Goal: Ask a question

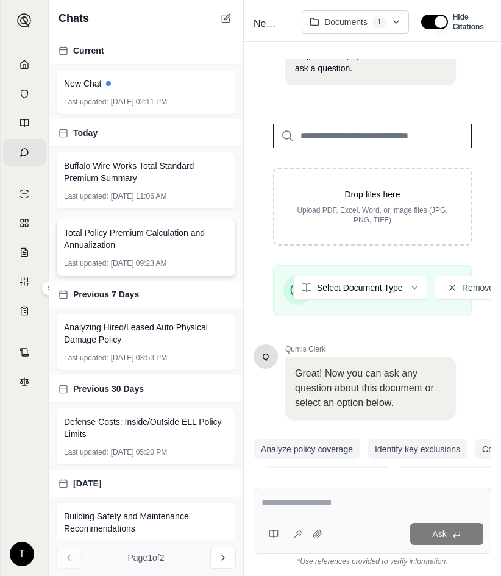
scroll to position [121, 0]
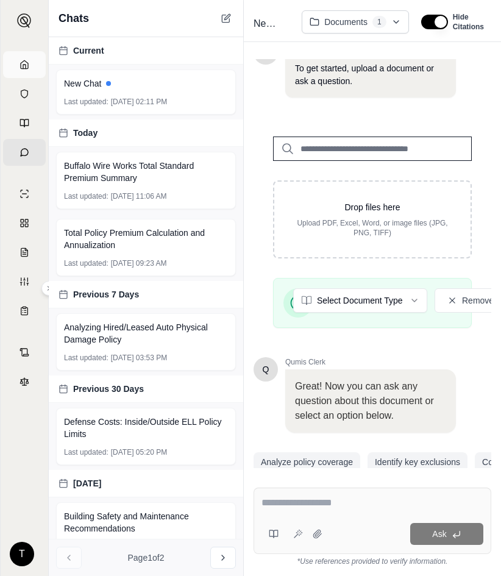
click at [24, 69] on icon at bounding box center [25, 65] width 10 height 10
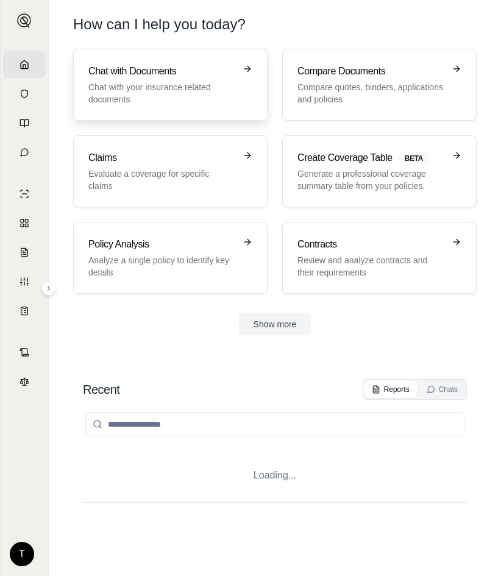
click at [143, 81] on p "Chat with your insurance related documents" at bounding box center [161, 93] width 147 height 24
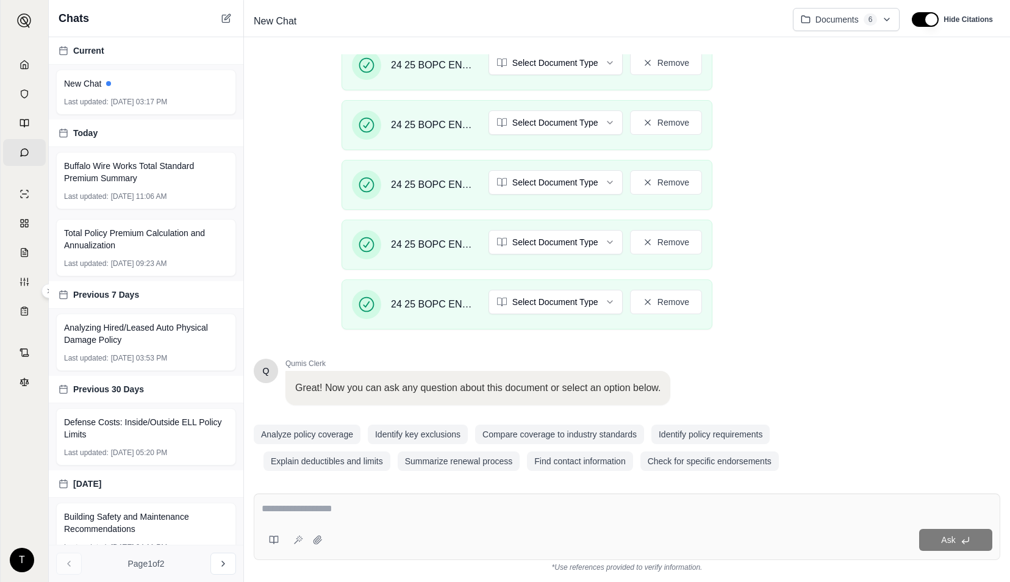
scroll to position [541, 0]
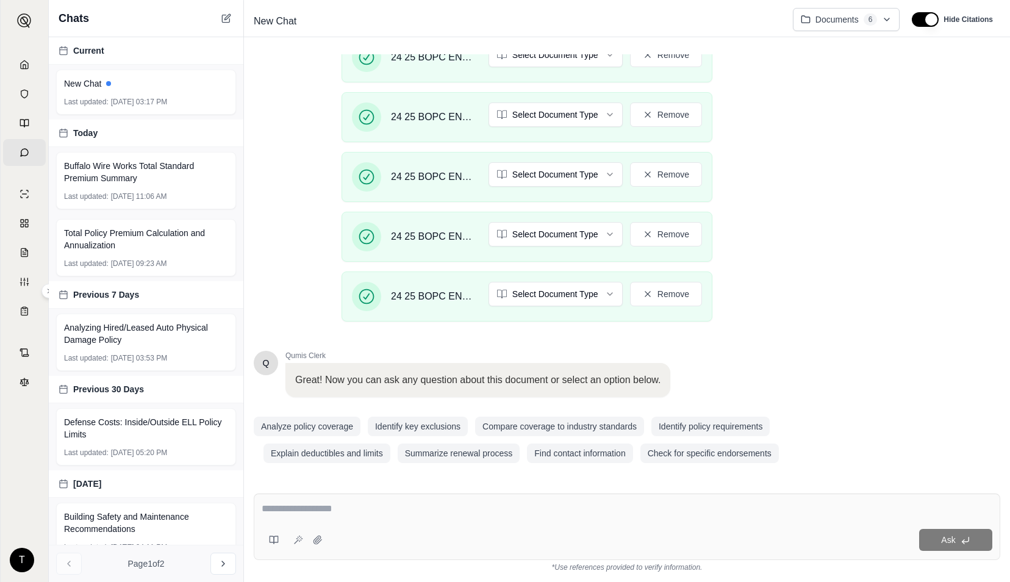
click at [424, 510] on textarea at bounding box center [627, 508] width 731 height 15
type textarea "*"
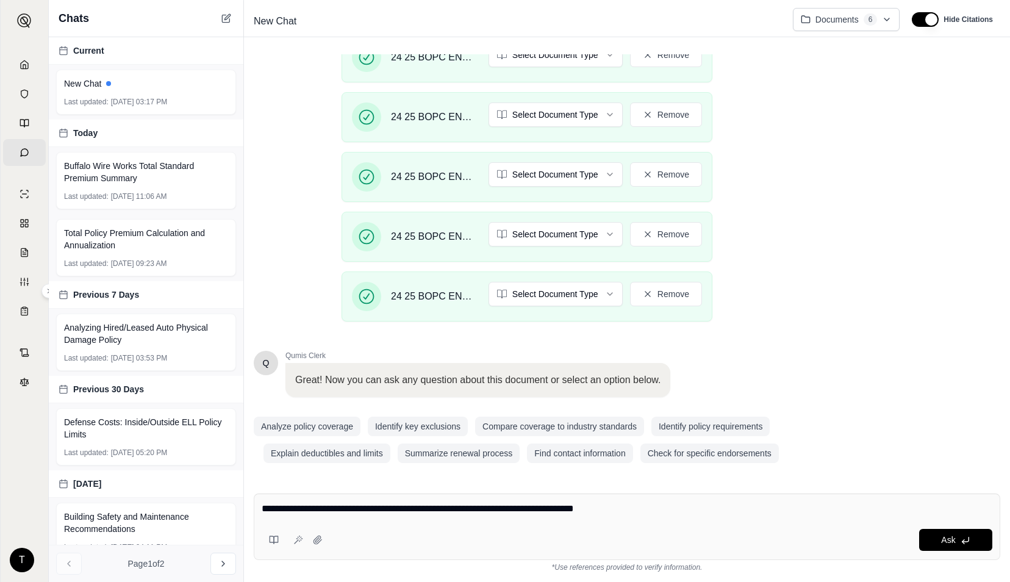
type textarea "**********"
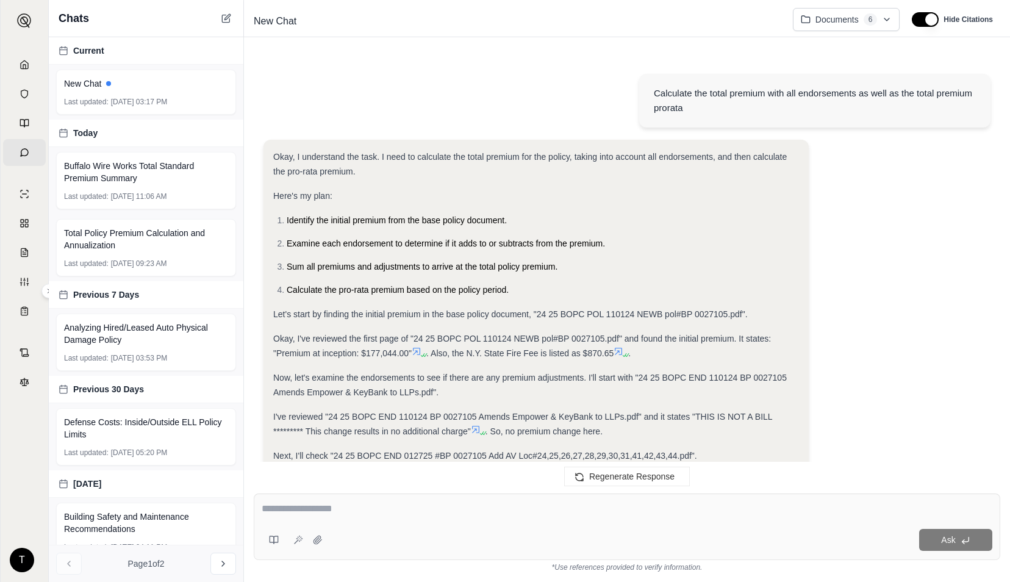
scroll to position [853, 0]
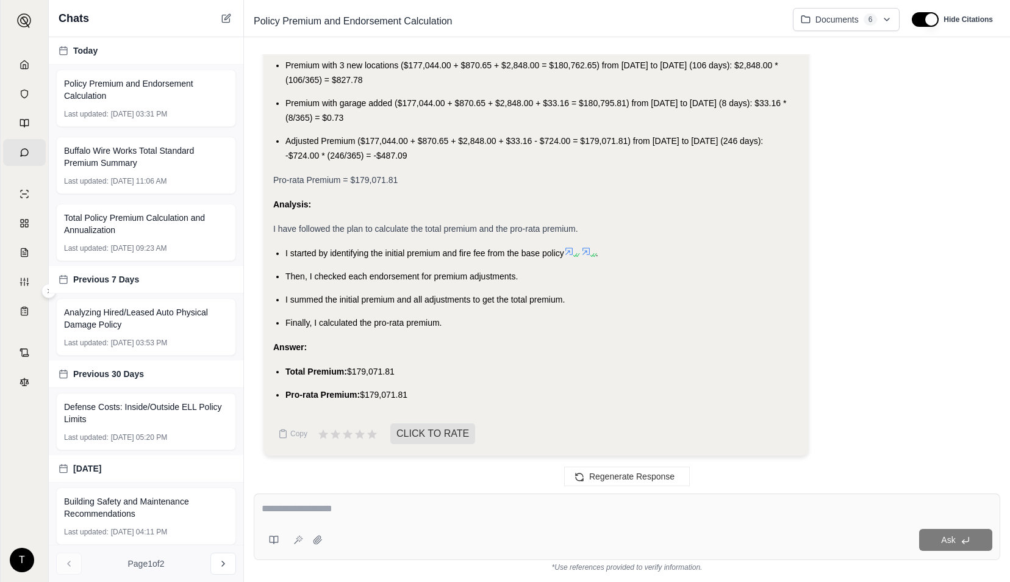
click at [516, 514] on textarea at bounding box center [627, 508] width 731 height 15
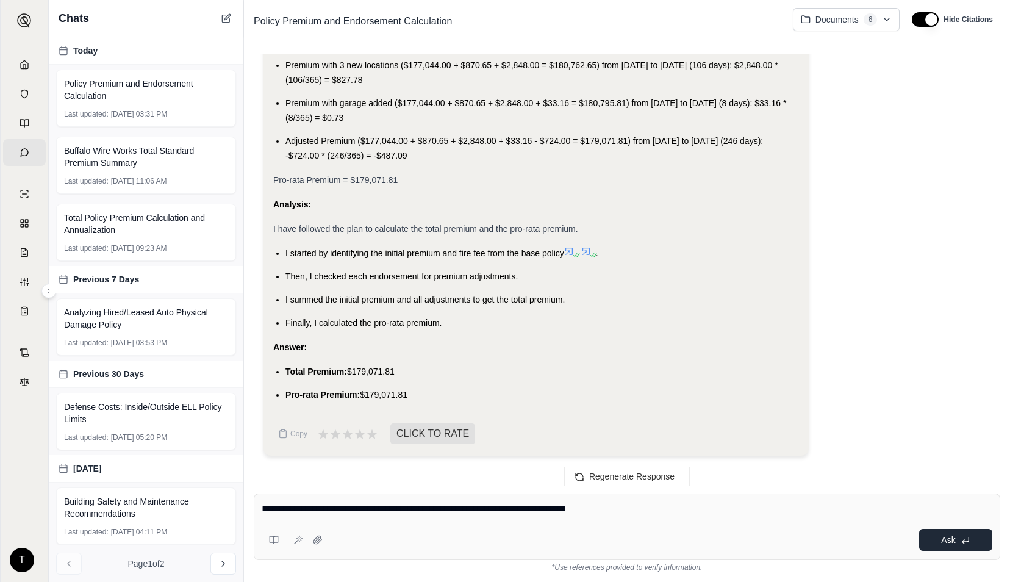
type textarea "**********"
click at [939, 532] on button "Ask" at bounding box center [955, 540] width 73 height 22
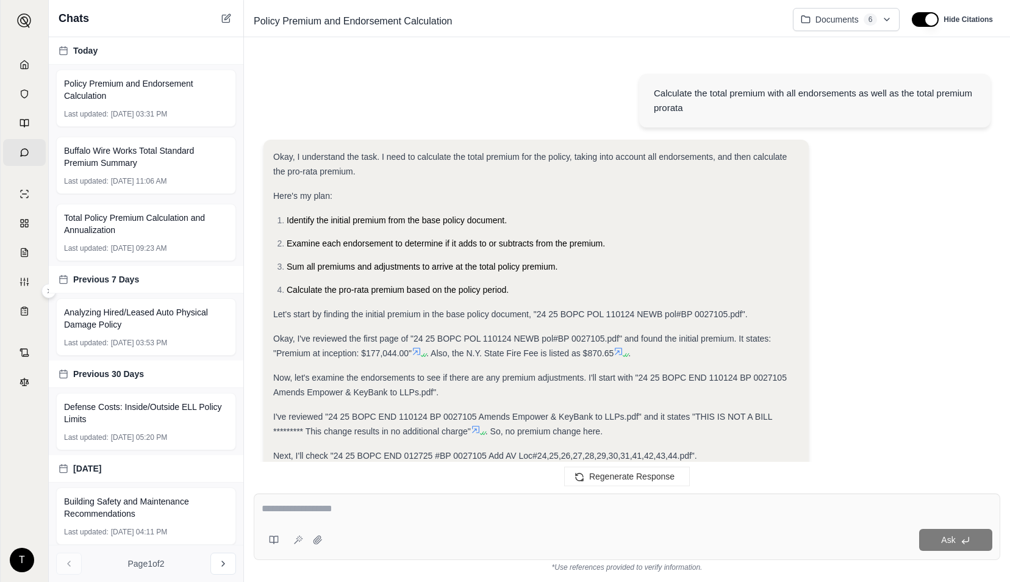
scroll to position [1879, 0]
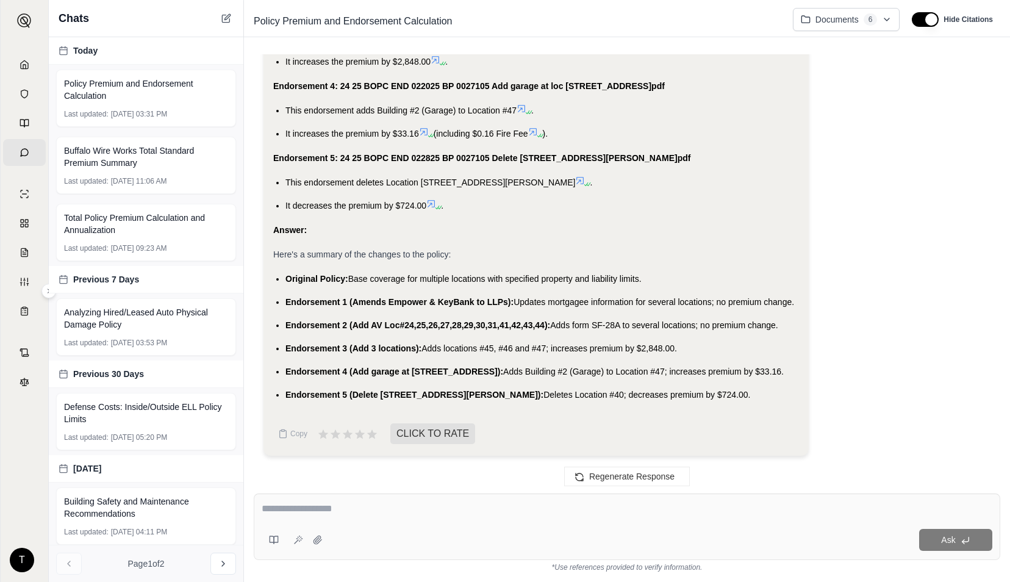
drag, startPoint x: 669, startPoint y: 394, endPoint x: 277, endPoint y: 278, distance: 408.6
click at [277, 278] on ul "Original Policy: Base coverage for multiple locations with specified property a…" at bounding box center [536, 336] width 526 height 131
copy ul "Original Policy: Base coverage for multiple locations with specified property a…"
click at [888, 17] on html "Home Vault Prompts Chats Single Policy Comparisons Claims Custom Report Coverag…" at bounding box center [505, 291] width 1010 height 582
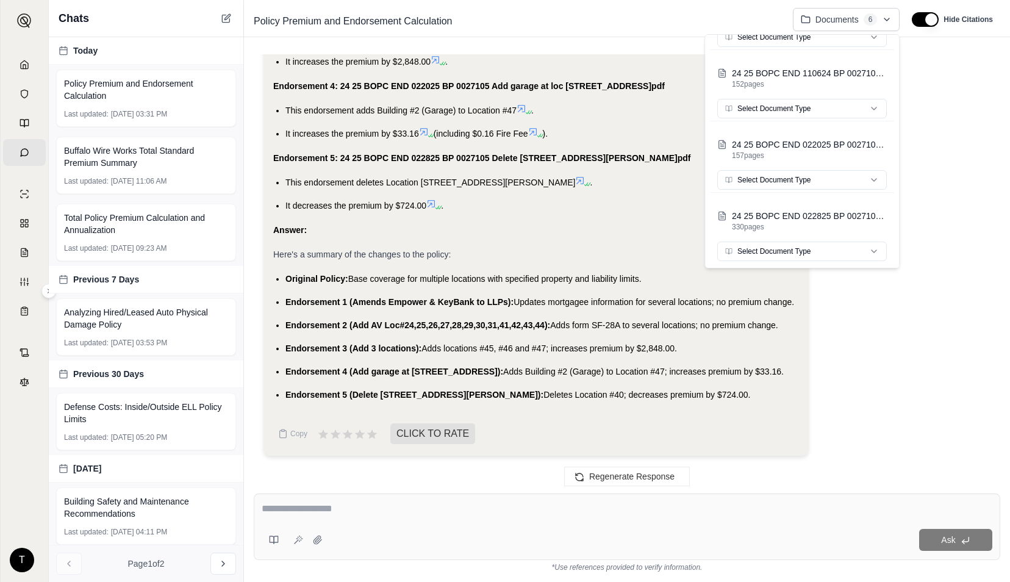
scroll to position [0, 0]
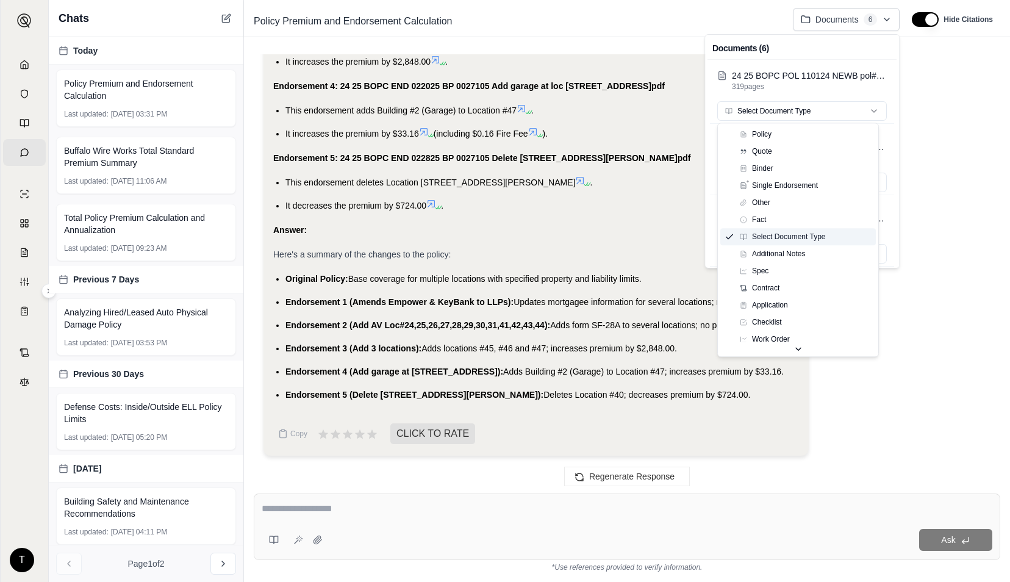
click at [861, 116] on html "Home Vault Prompts Chats Single Policy Comparisons Claims Custom Report Coverag…" at bounding box center [505, 291] width 1010 height 582
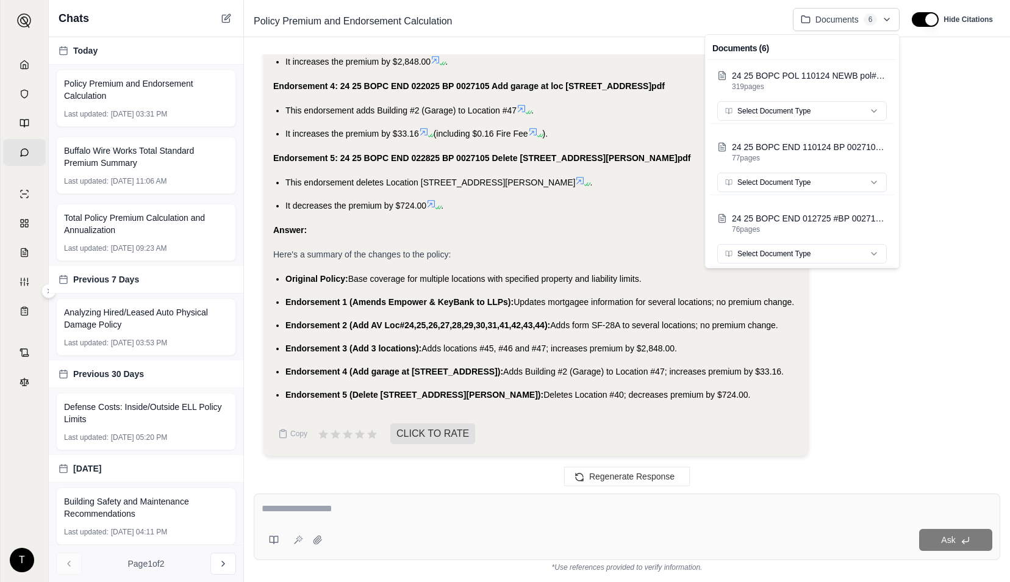
click at [869, 183] on icon "button" at bounding box center [874, 183] width 10 height 10
click at [865, 184] on html "Home Vault Prompts Chats Single Policy Comparisons Claims Custom Report Coverag…" at bounding box center [505, 291] width 1010 height 582
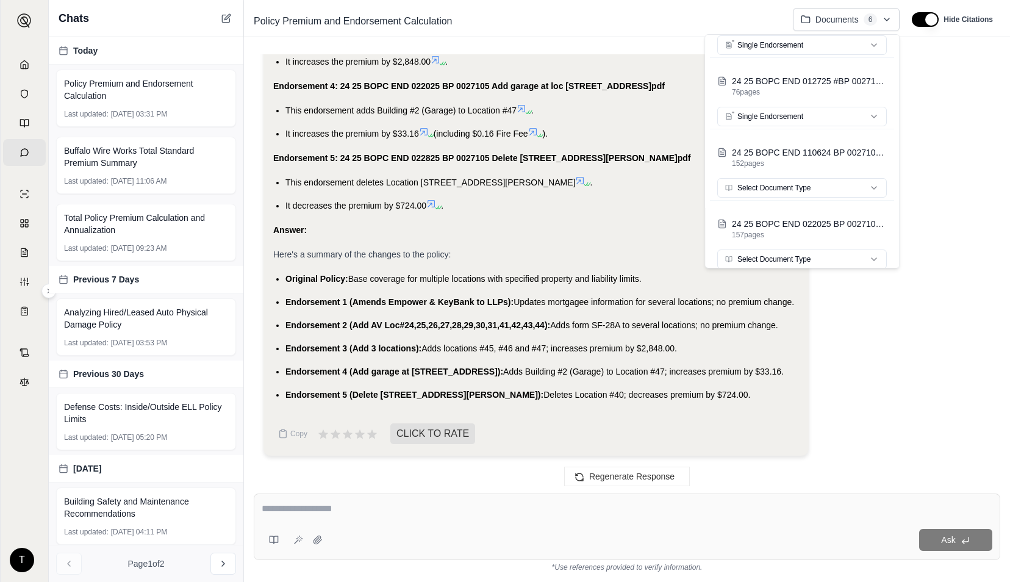
scroll to position [146, 0]
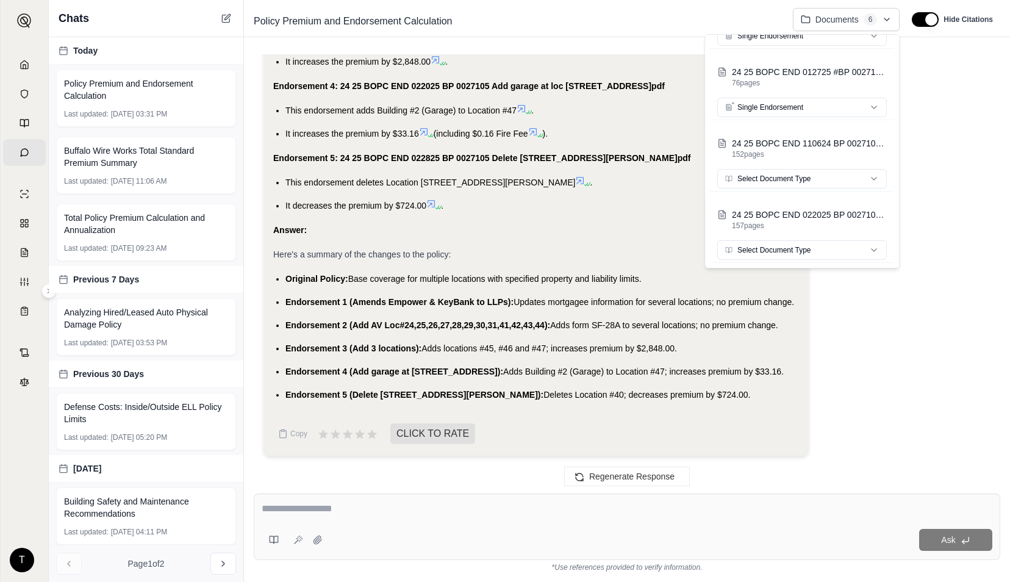
click at [864, 170] on html "Home Vault Prompts Chats Single Policy Comparisons Claims Custom Report Coverag…" at bounding box center [505, 291] width 1010 height 582
click at [869, 253] on icon "button" at bounding box center [874, 250] width 10 height 10
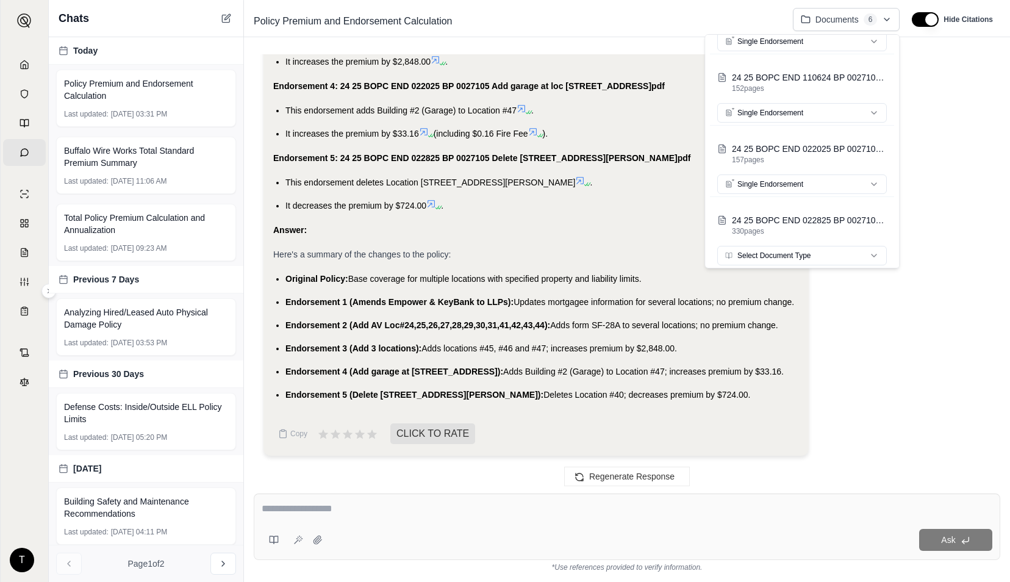
scroll to position [217, 0]
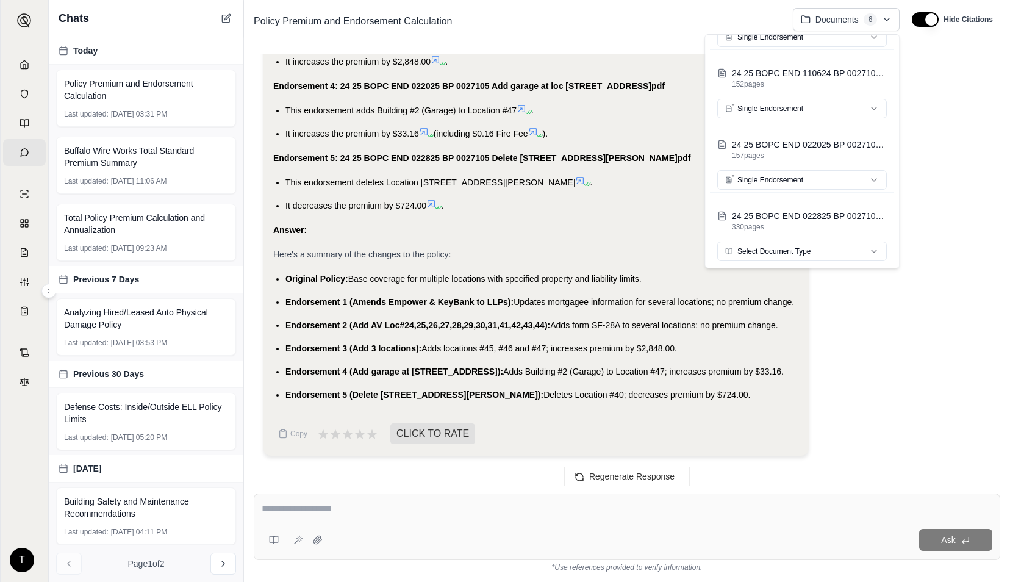
click at [862, 249] on html "Home Vault Prompts Chats Single Policy Comparisons Claims Custom Report Coverag…" at bounding box center [505, 291] width 1010 height 582
click at [941, 304] on html "Home Vault Prompts Chats Single Policy Comparisons Claims Custom Report Coverag…" at bounding box center [505, 291] width 1010 height 582
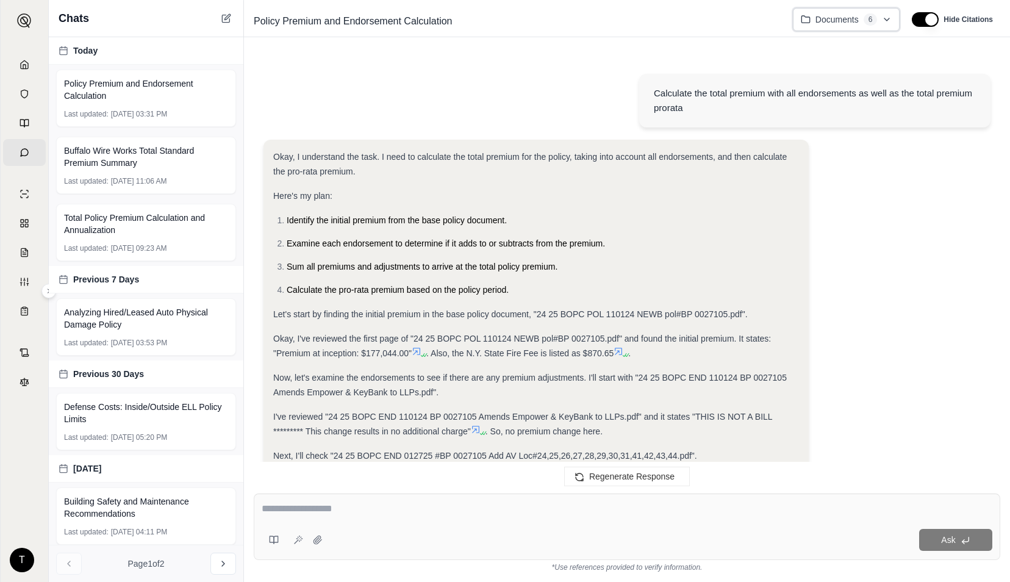
scroll to position [1879, 0]
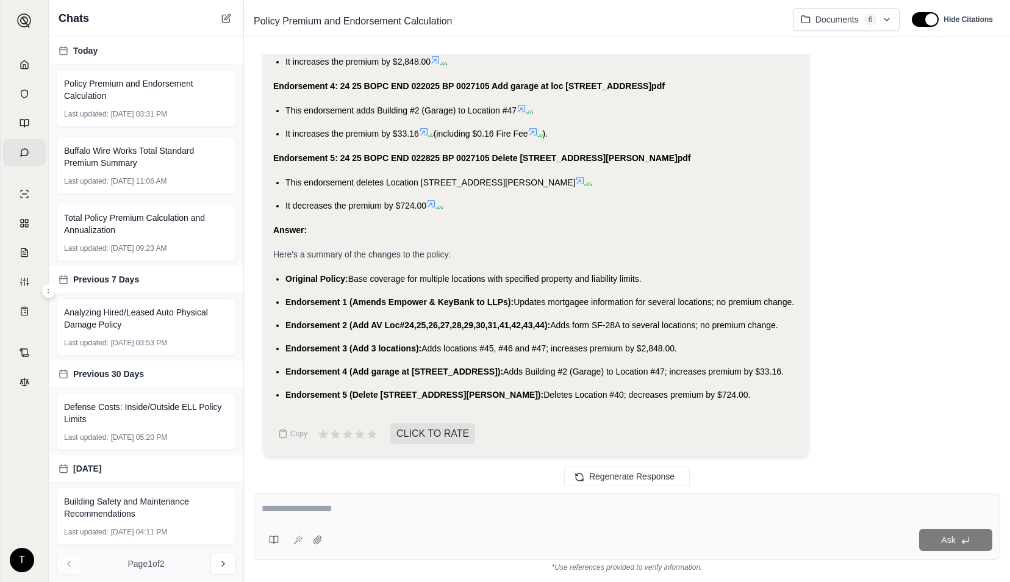
click at [18, 71] on link "Home" at bounding box center [24, 64] width 43 height 27
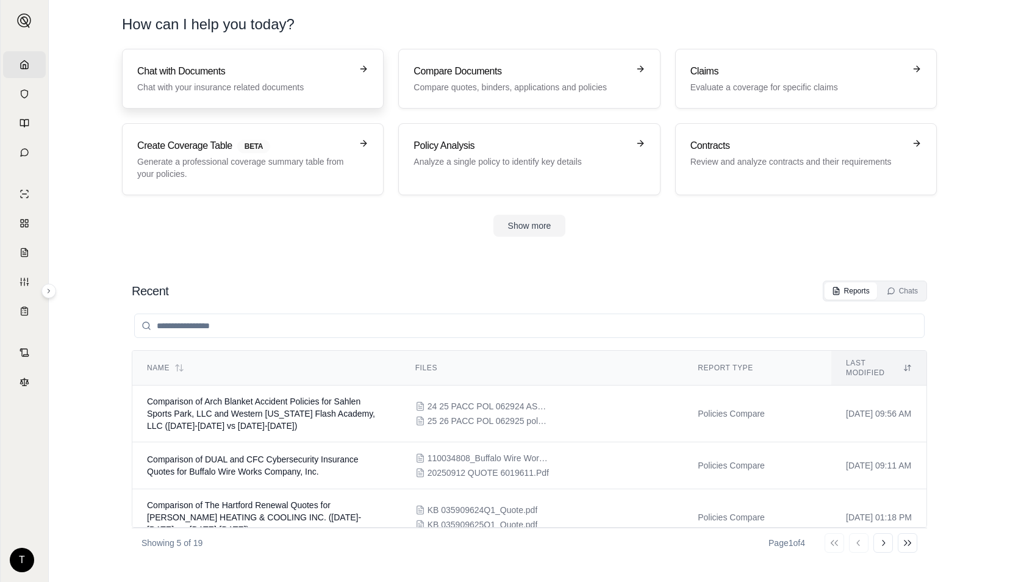
click at [334, 77] on h3 "Chat with Documents" at bounding box center [244, 71] width 214 height 15
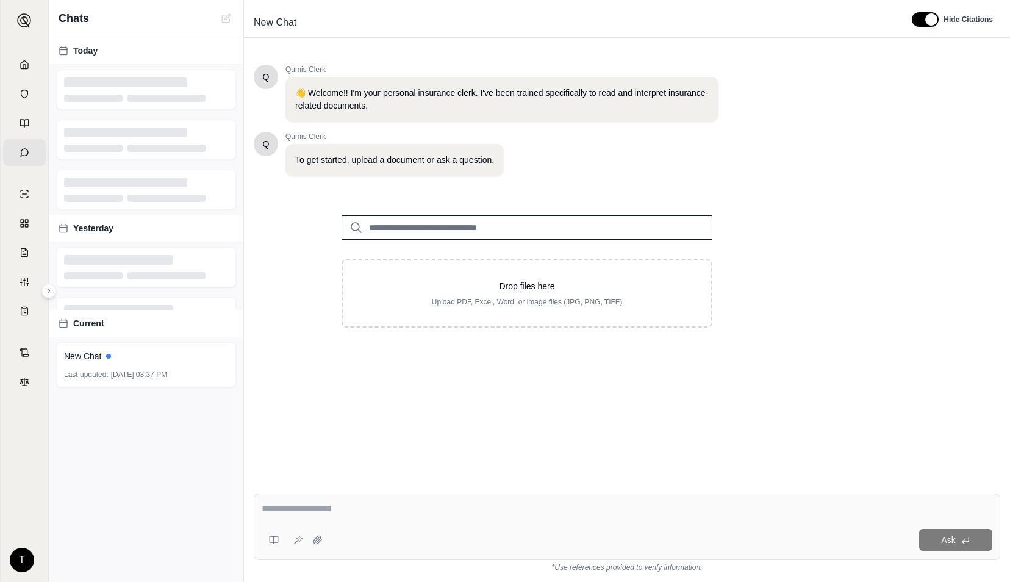
click at [496, 227] on input "search" at bounding box center [527, 227] width 371 height 24
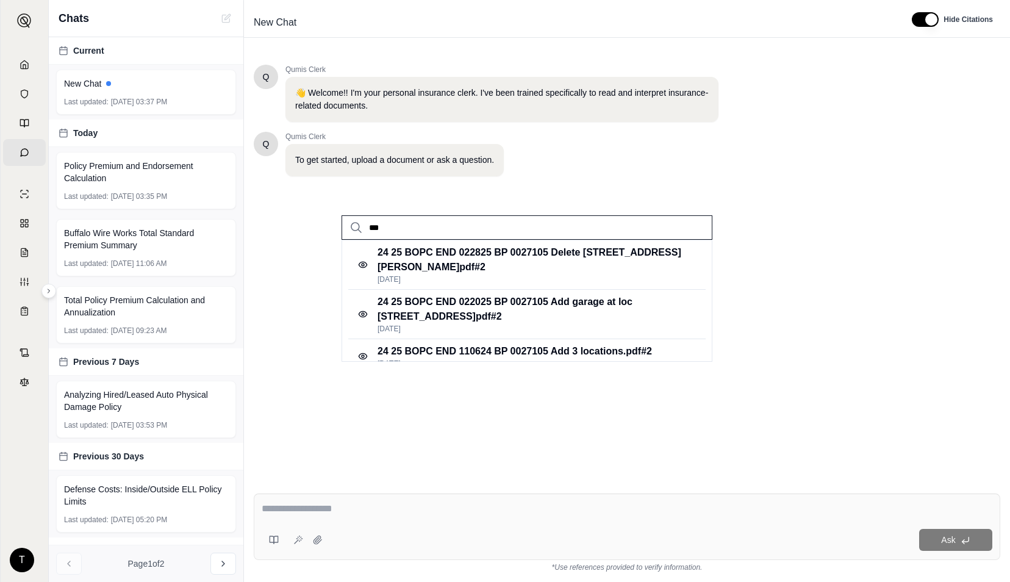
type input "***"
click at [700, 357] on div "24 25 BOPC END 022825 BP 0027105 Delete [STREET_ADDRESS][PERSON_NAME]pdf #2 [DA…" at bounding box center [527, 301] width 371 height 122
click at [712, 353] on div "24 25 BOPC END 022825 BP 0027105 Delete [STREET_ADDRESS][PERSON_NAME]pdf #2 [DA…" at bounding box center [527, 301] width 371 height 122
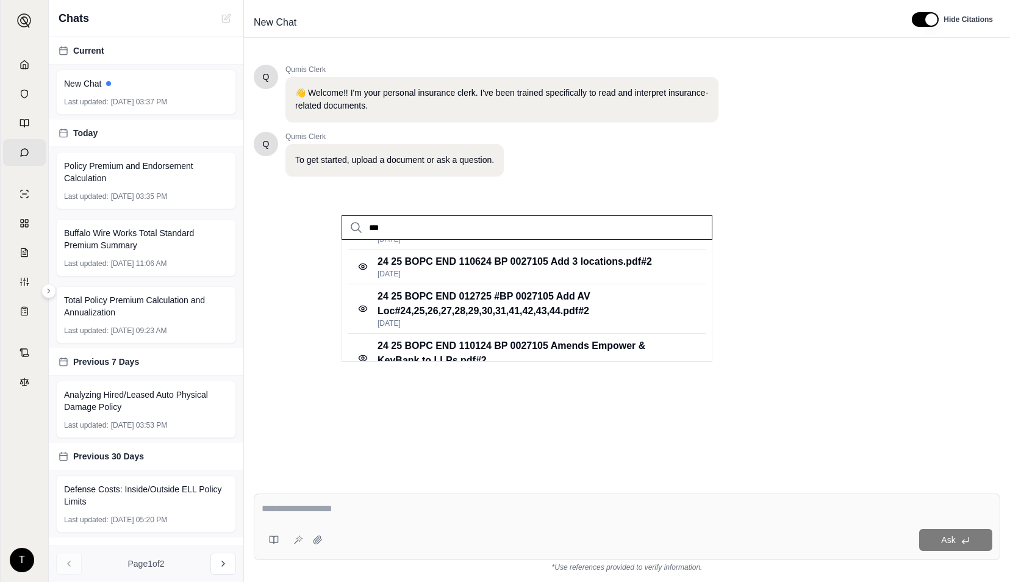
scroll to position [145, 0]
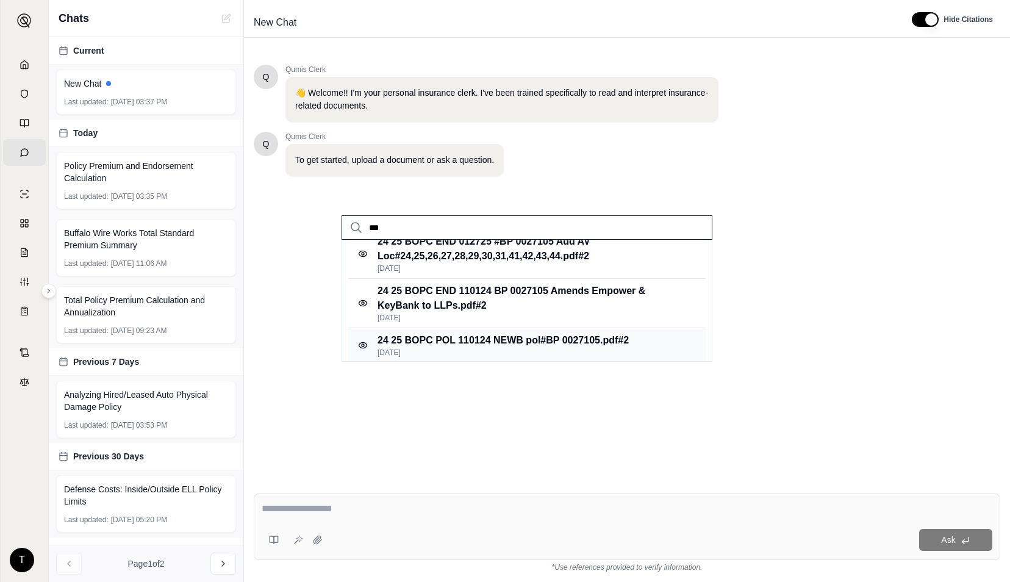
click at [639, 341] on div "24 25 BOPC POL 110124 NEWB pol#BP 0027105.pdf #2 [DATE]" at bounding box center [526, 345] width 357 height 35
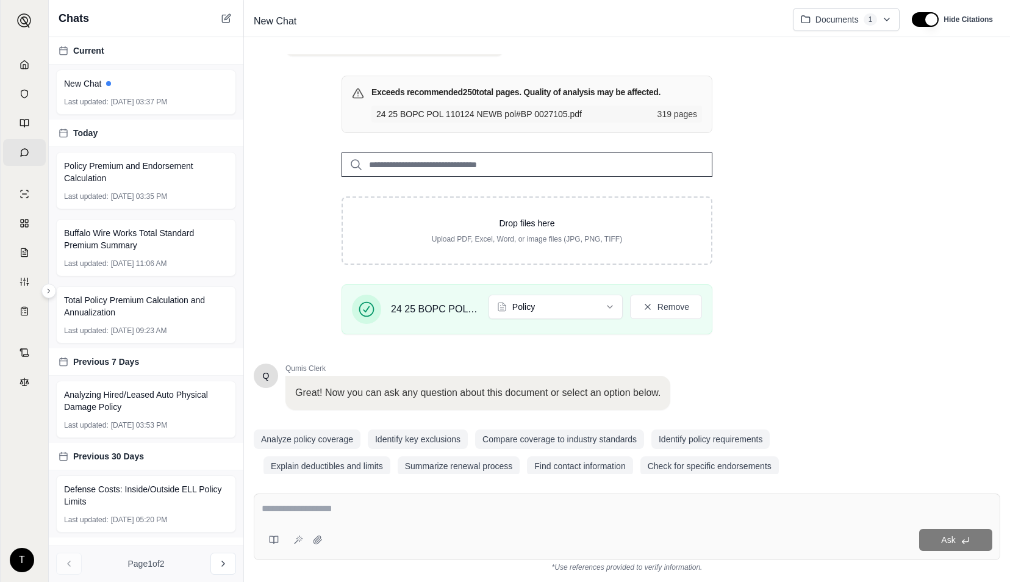
scroll to position [134, 0]
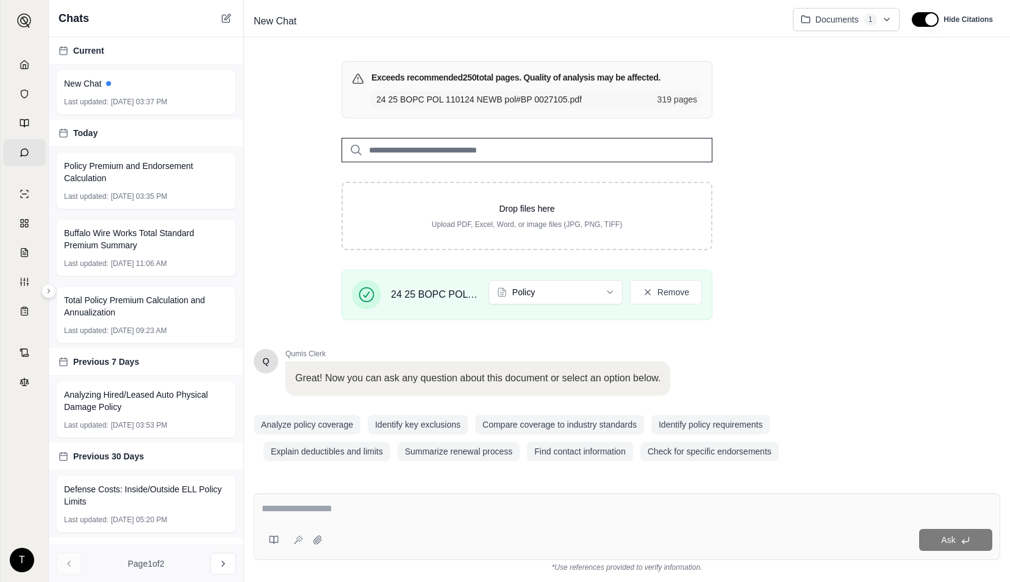
click at [639, 152] on input "search" at bounding box center [527, 150] width 371 height 24
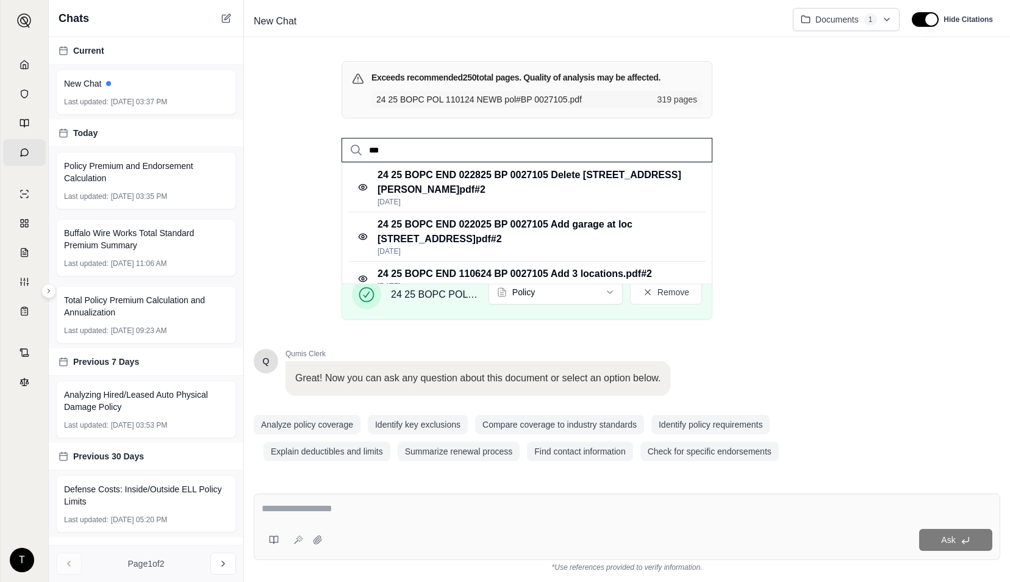
scroll to position [145, 0]
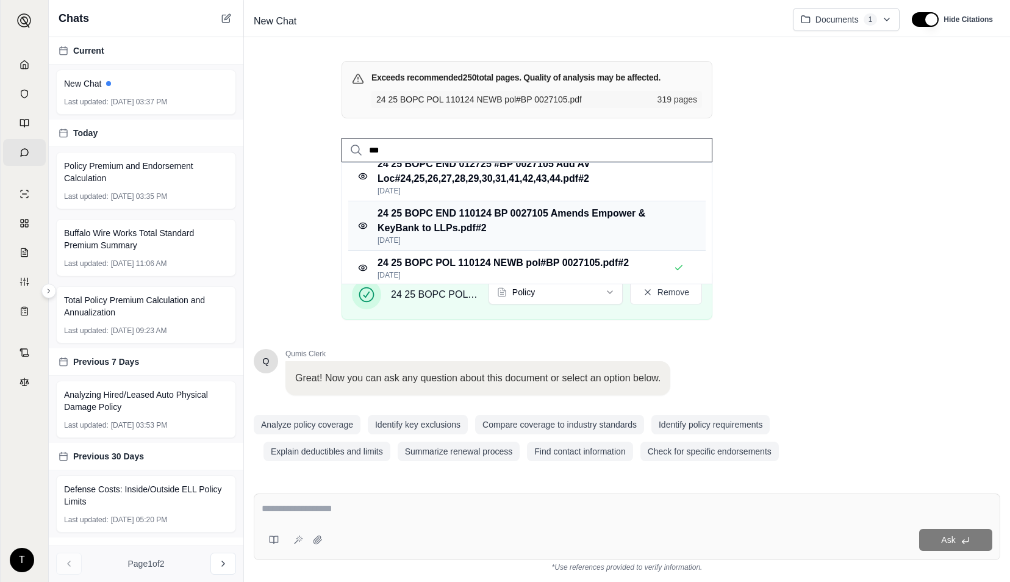
type input "***"
click at [619, 229] on p "24 25 BOPC END 110124 BP 0027105 Amends Empower & KeyBank to LLPs.pdf #2" at bounding box center [531, 220] width 306 height 29
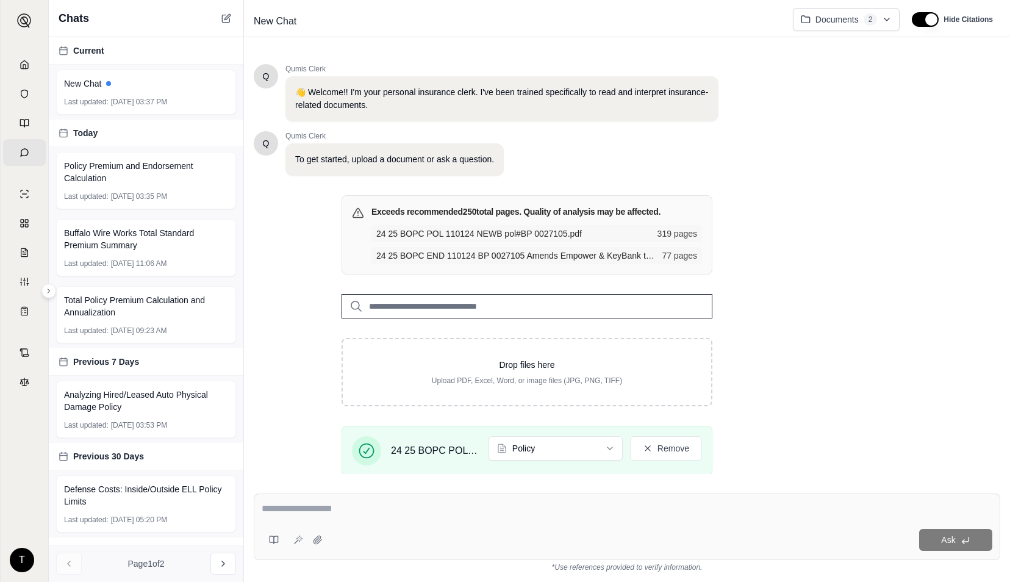
click at [641, 311] on input "search" at bounding box center [527, 306] width 371 height 24
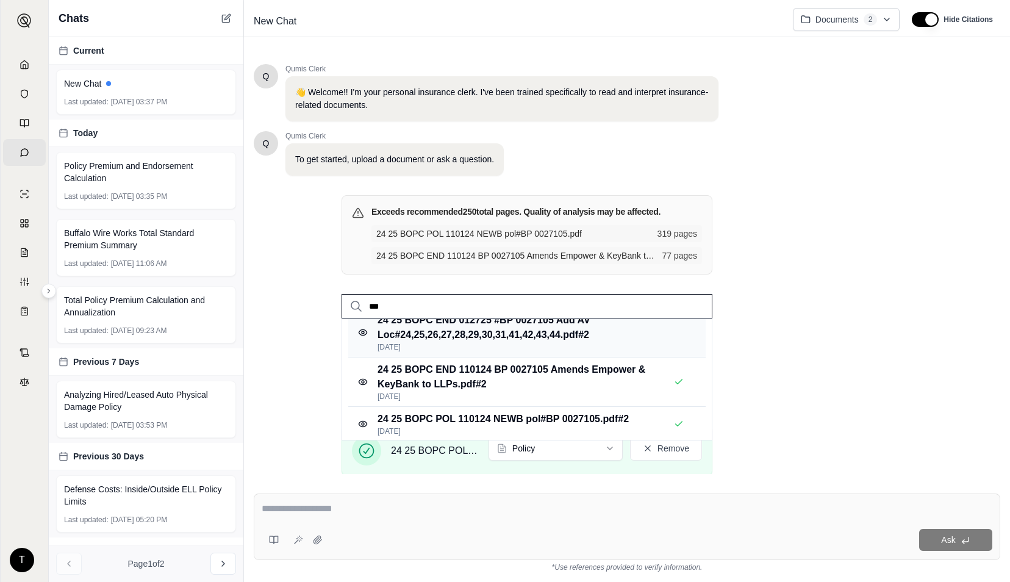
type input "***"
click at [640, 342] on p "[DATE]" at bounding box center [531, 347] width 306 height 10
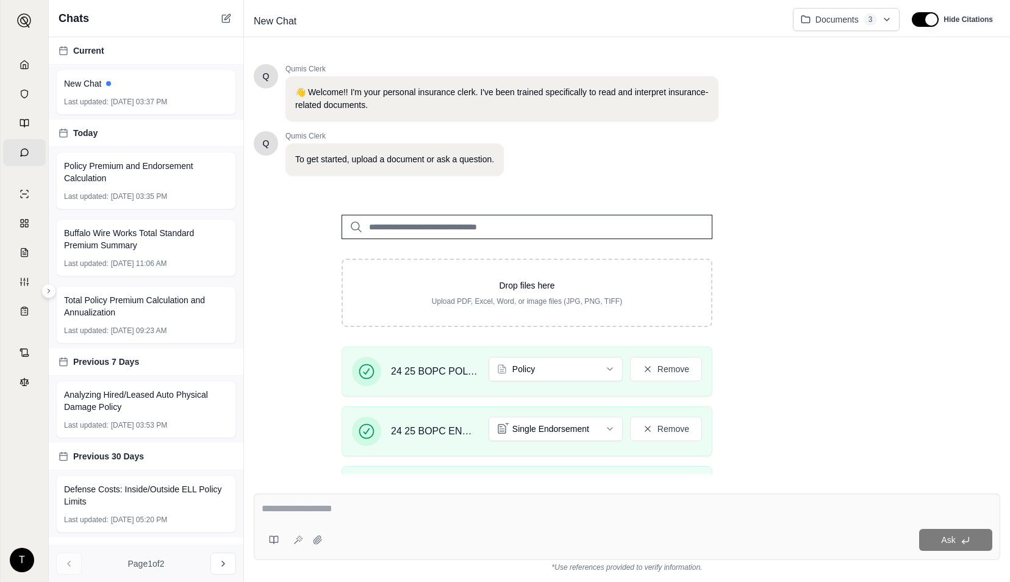
scroll to position [0, 0]
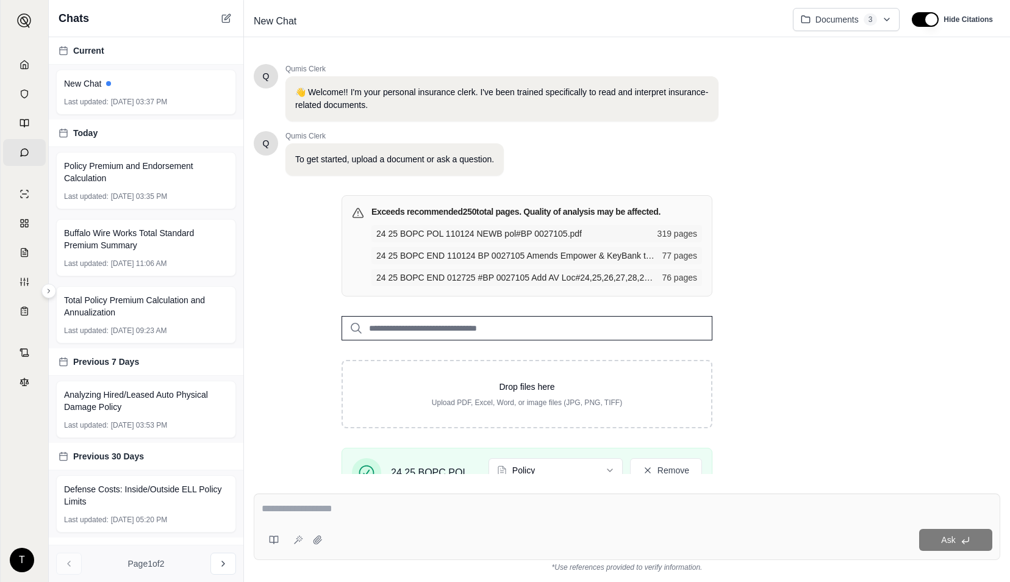
click at [698, 325] on input "search" at bounding box center [527, 328] width 371 height 24
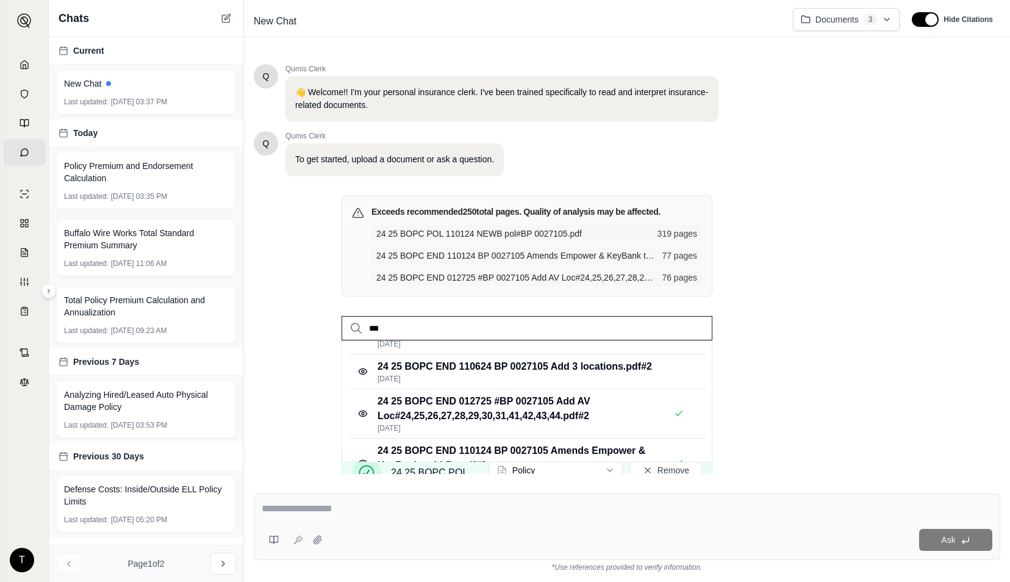
scroll to position [64, 0]
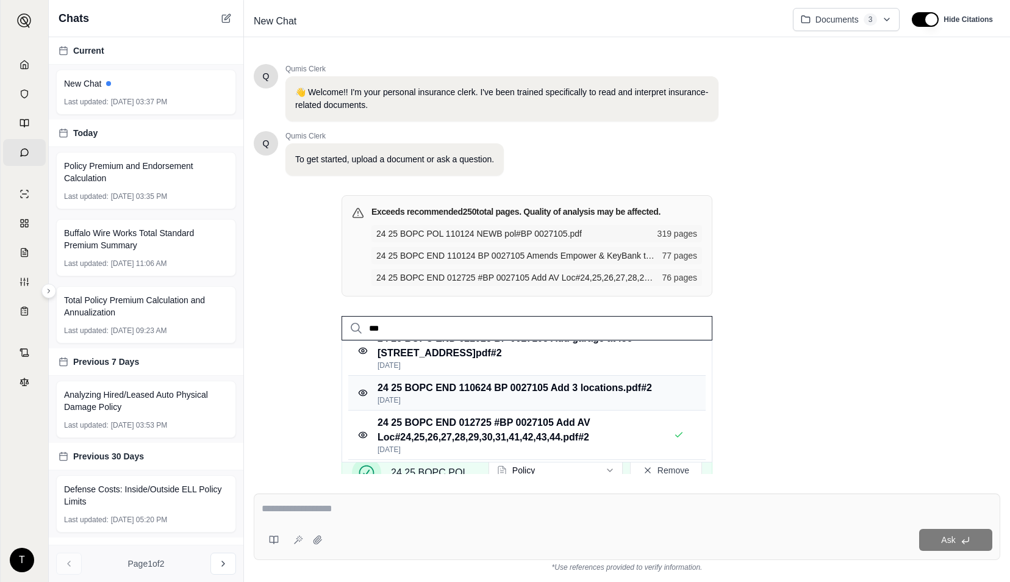
type input "***"
click at [619, 391] on p "24 25 BOPC END 110624 BP 0027105 Add 3 locations.pdf #2" at bounding box center [515, 388] width 275 height 15
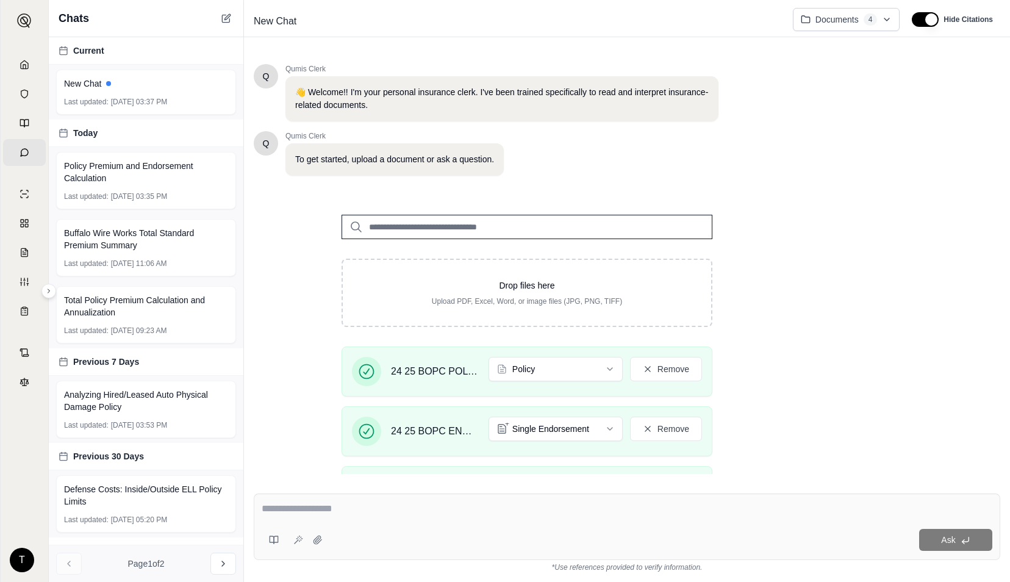
scroll to position [0, 0]
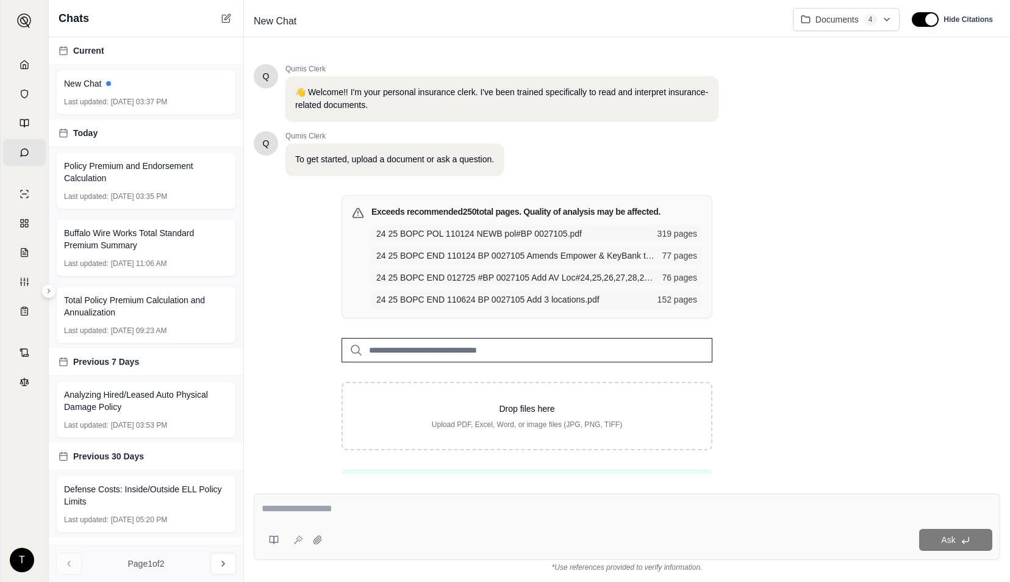
click at [677, 348] on input "search" at bounding box center [527, 350] width 371 height 24
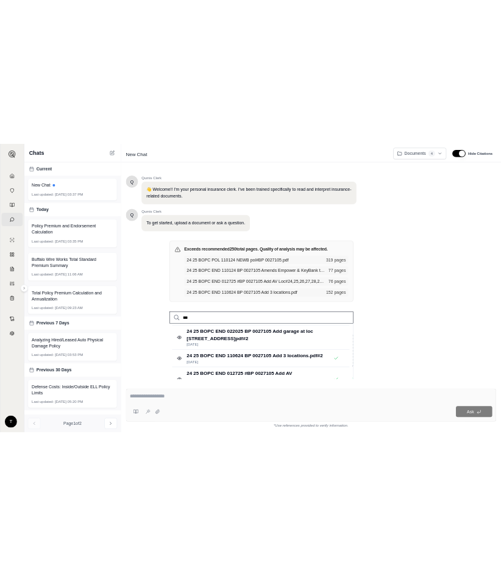
scroll to position [44, 0]
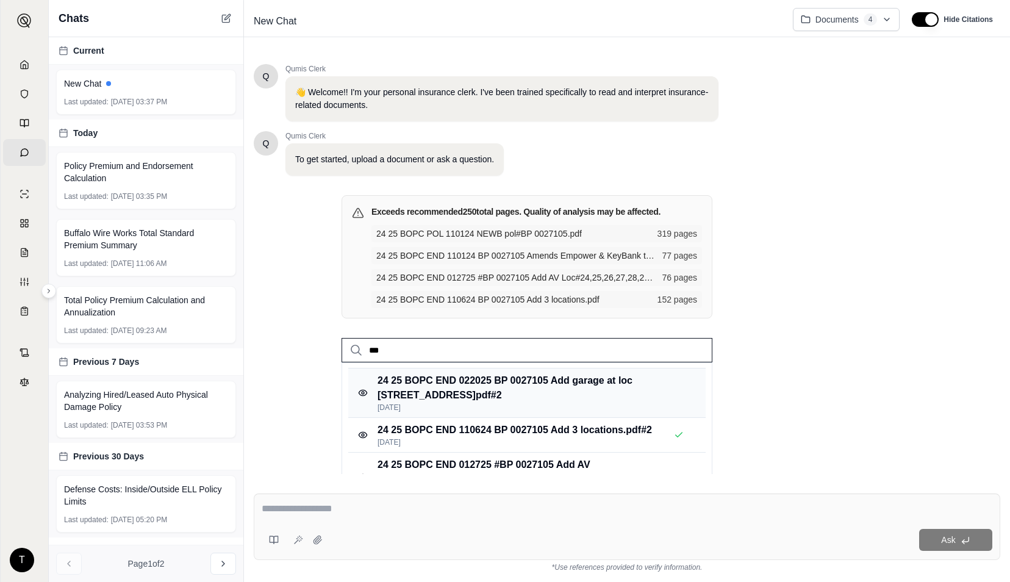
type input "***"
click at [605, 395] on p "24 25 BOPC END 022025 BP 0027105 Add garage at loc [STREET_ADDRESS]" at bounding box center [531, 387] width 306 height 29
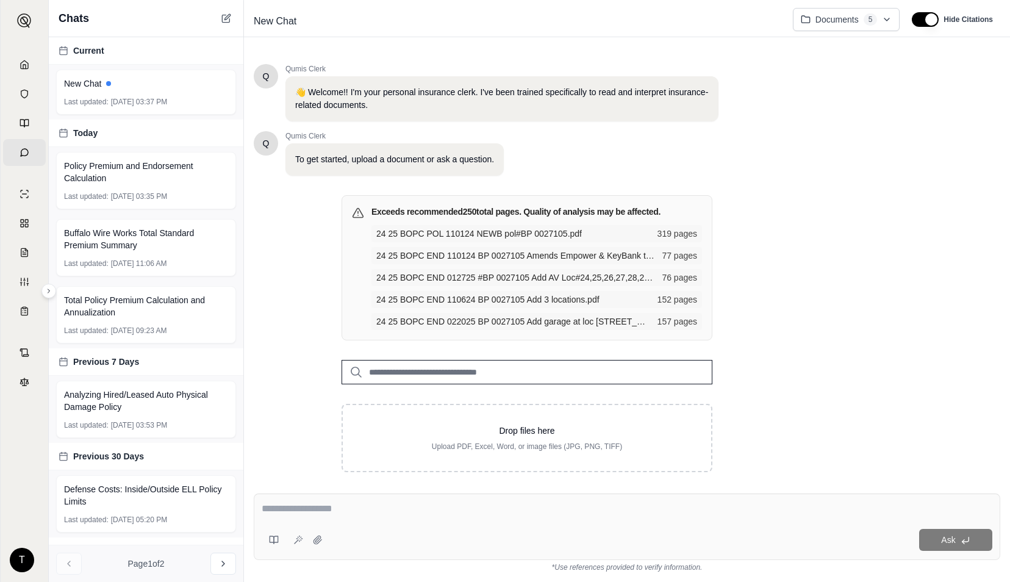
click at [675, 372] on input "search" at bounding box center [527, 372] width 371 height 24
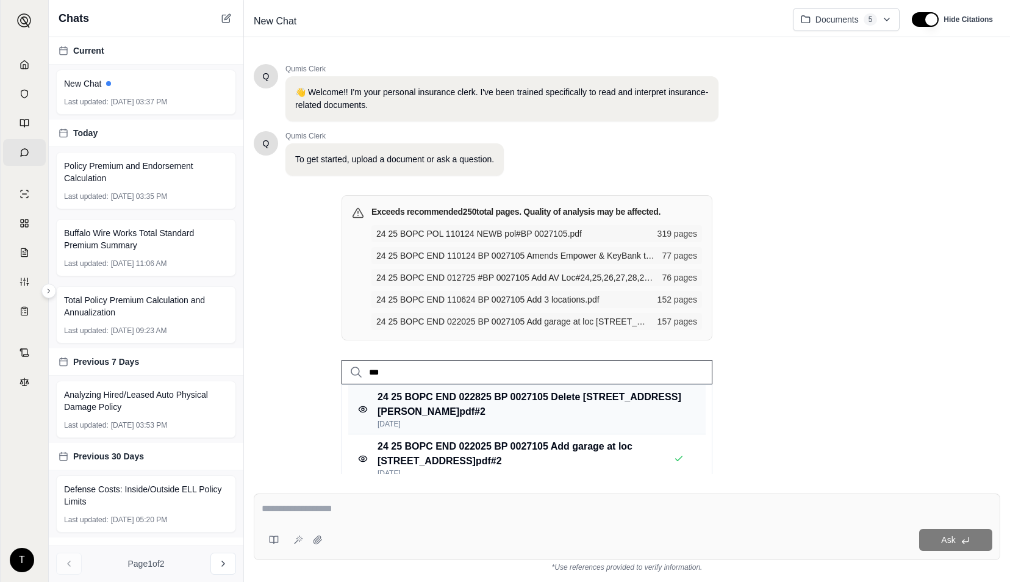
type input "***"
click at [641, 405] on p "24 25 BOPC END 022825 BP 0027105 Delete [STREET_ADDRESS][PERSON_NAME]" at bounding box center [531, 404] width 306 height 29
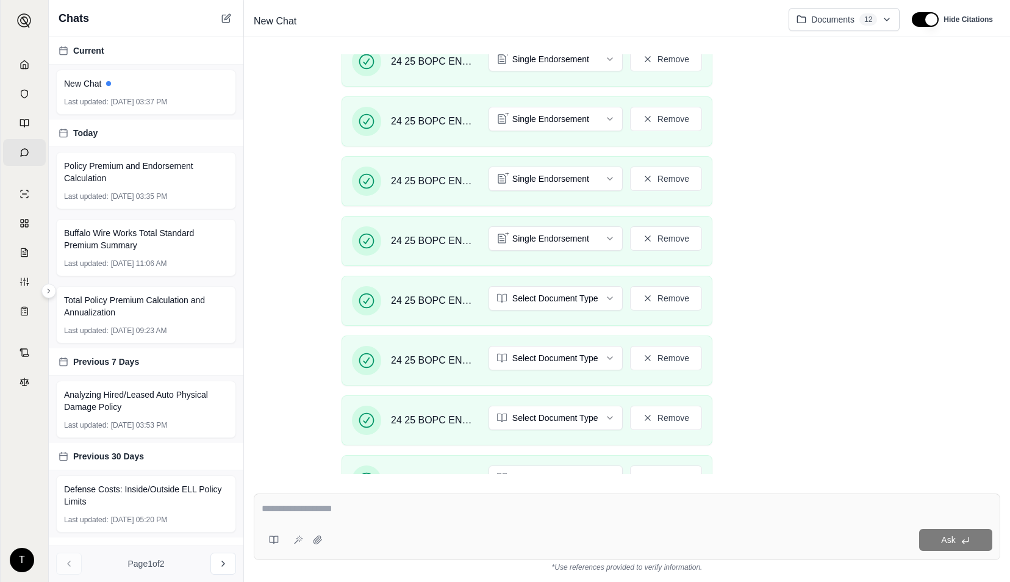
scroll to position [1029, 0]
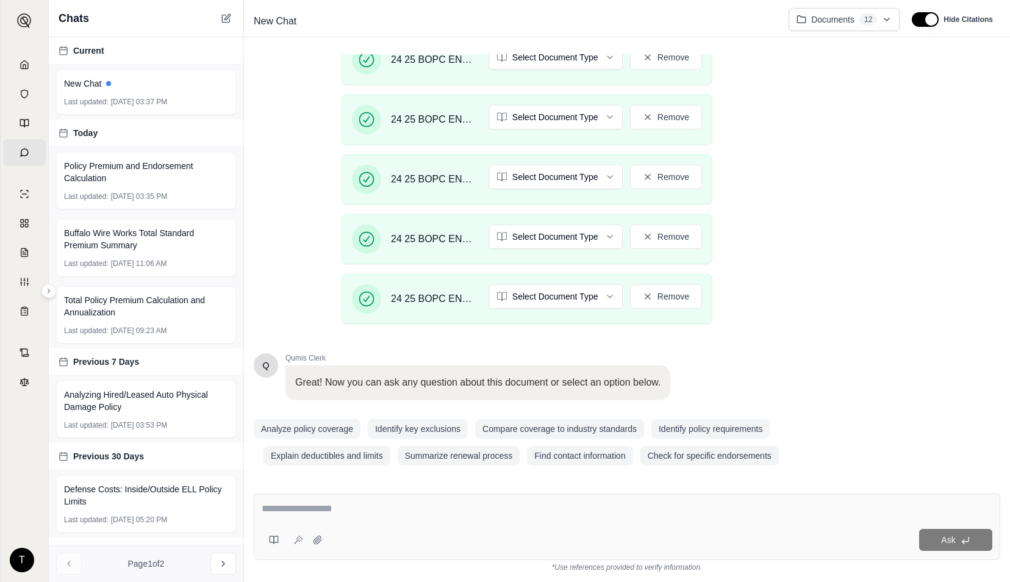
click at [392, 505] on textarea at bounding box center [627, 508] width 731 height 15
type textarea "*"
type textarea "**********"
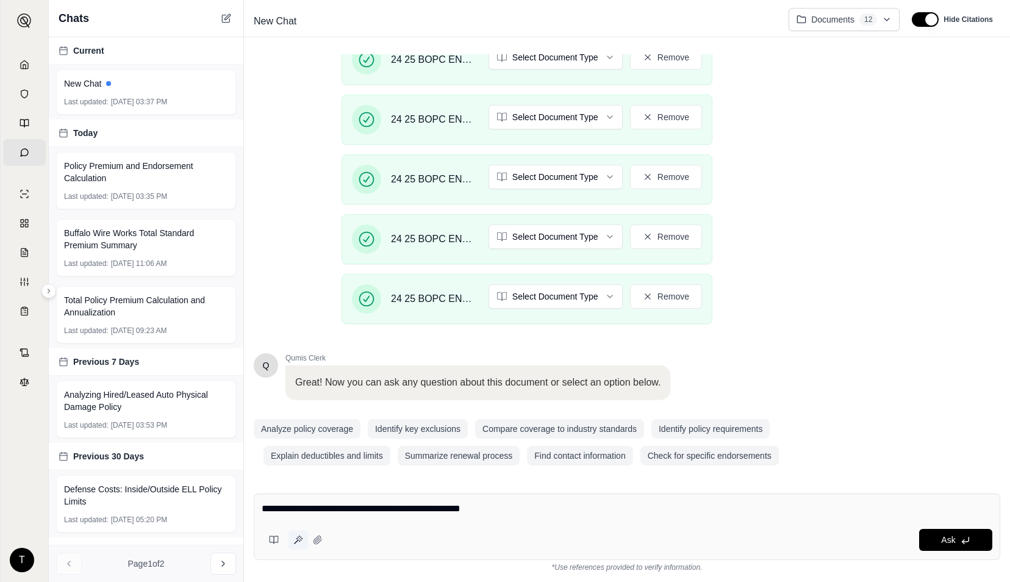
click at [295, 543] on icon at bounding box center [297, 542] width 4 height 4
type textarea "**********"
click at [963, 543] on polyline at bounding box center [963, 542] width 2 height 4
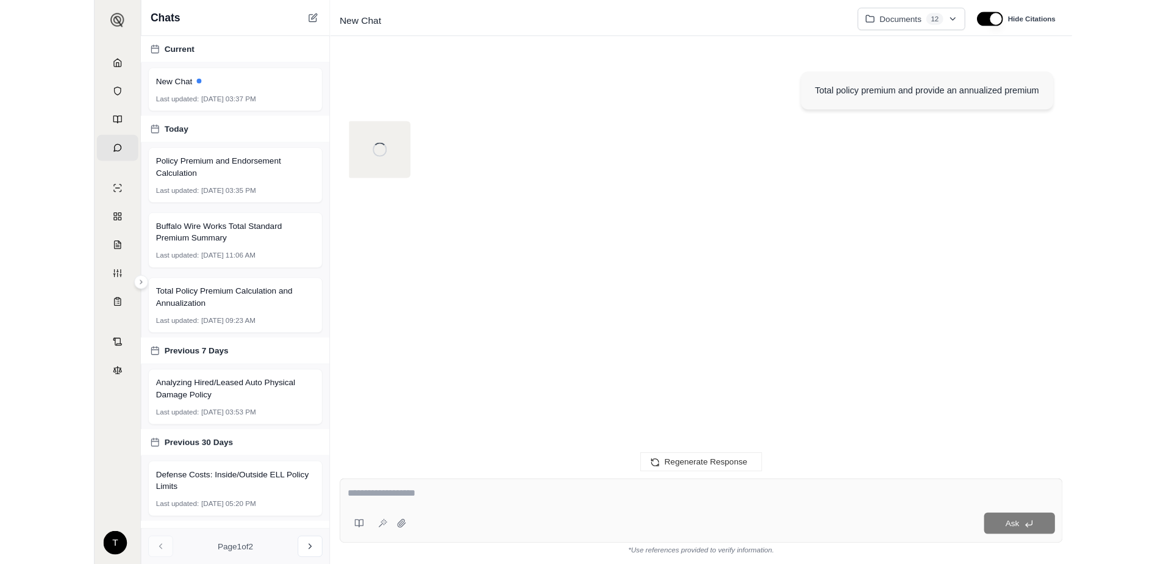
scroll to position [0, 0]
